Goal: Complete application form

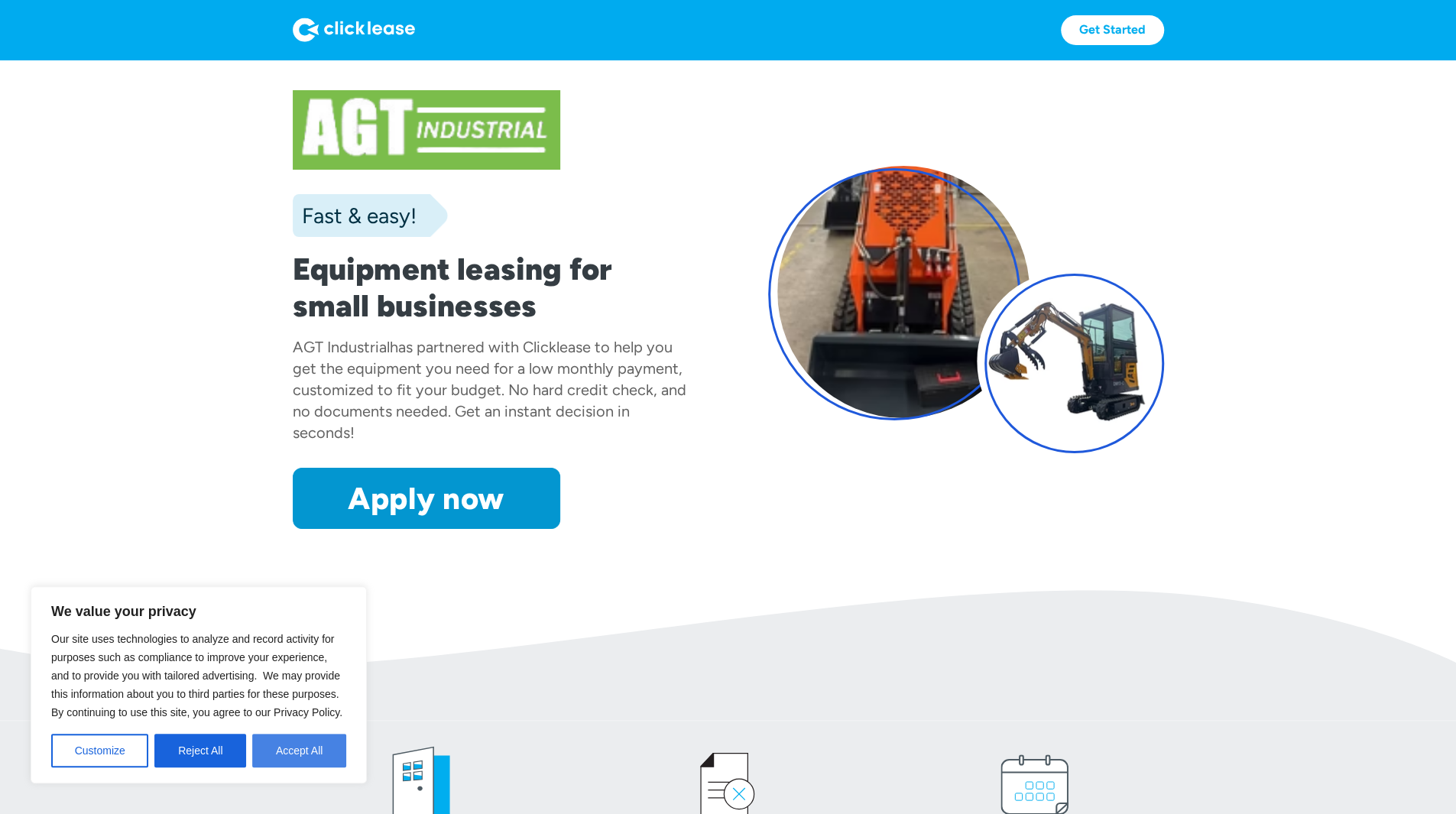
click at [313, 741] on button "Accept All" at bounding box center [299, 751] width 94 height 34
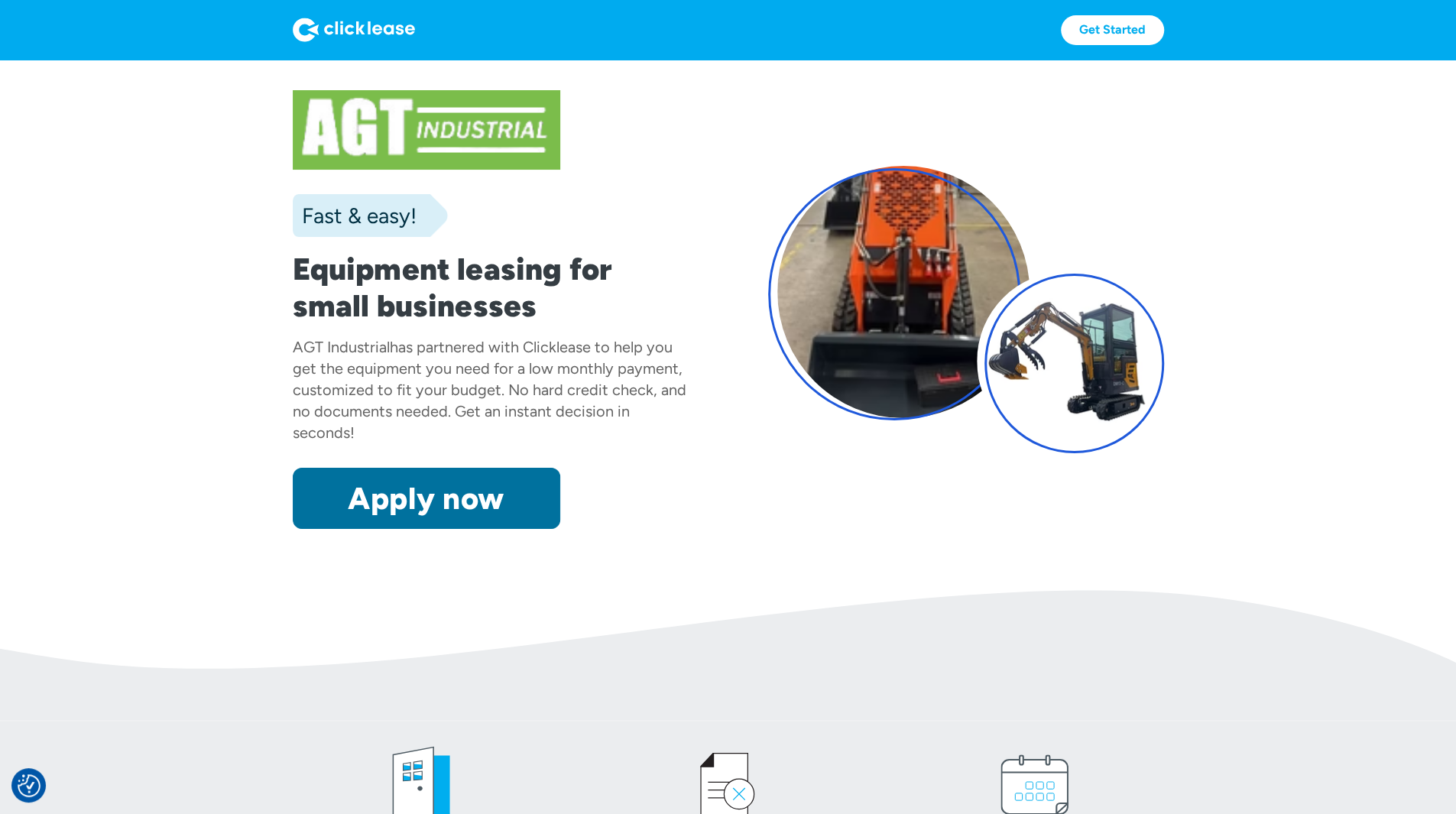
click at [396, 529] on link "Apply now" at bounding box center [426, 498] width 268 height 61
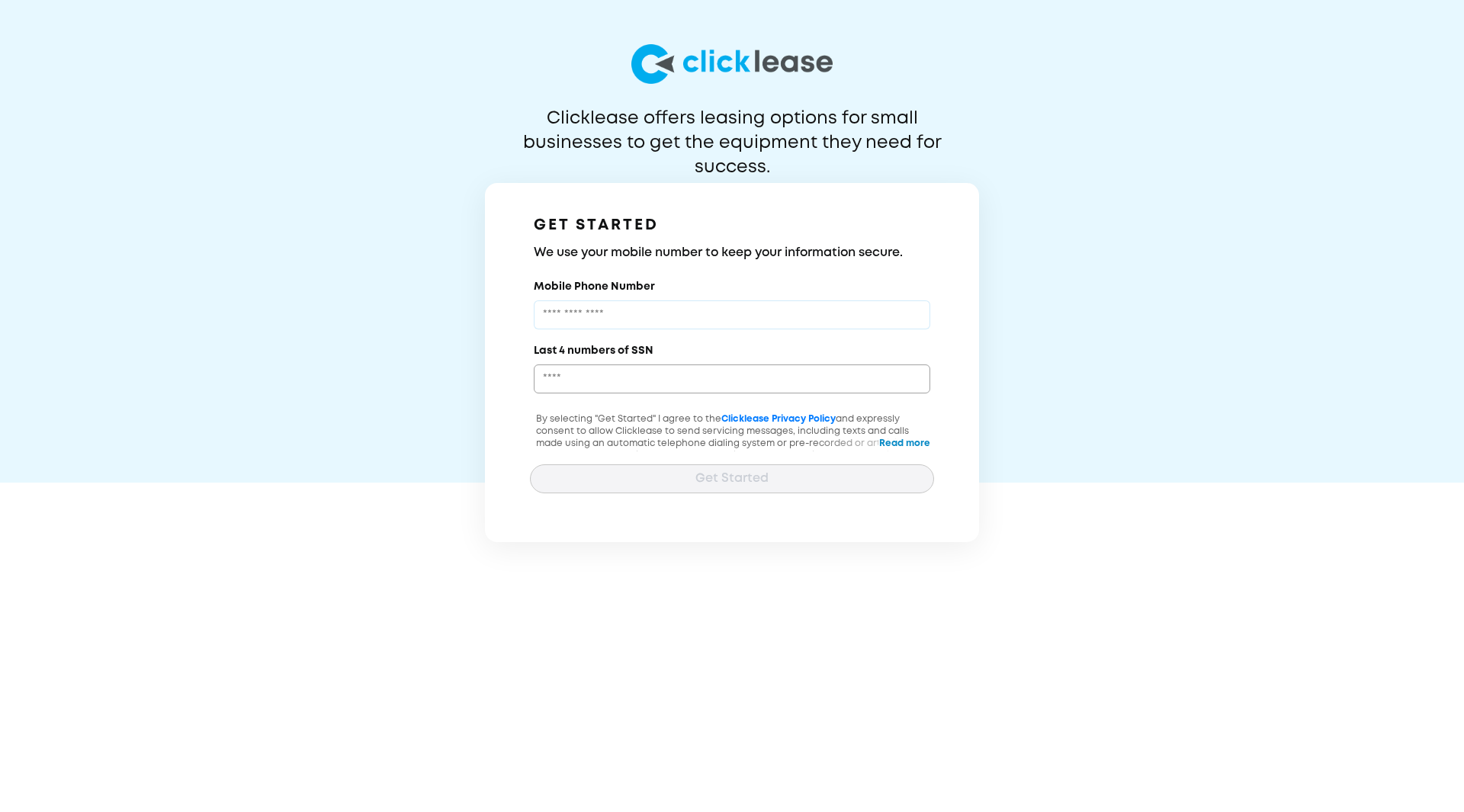
click at [626, 320] on input "Mobile Phone Number" at bounding box center [732, 315] width 396 height 29
click at [894, 440] on div "By selecting "Get Started" I agree to the Clicklease Privacy Policy and express…" at bounding box center [732, 428] width 404 height 46
